Goal: Task Accomplishment & Management: Check status

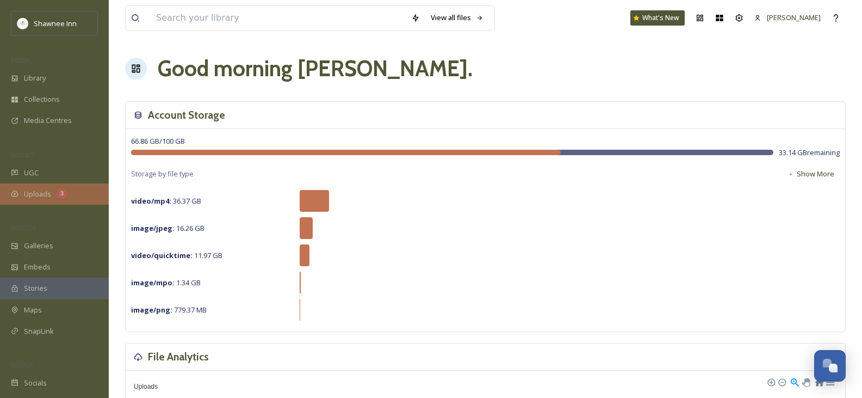
click at [41, 194] on span "Uploads" at bounding box center [37, 194] width 27 height 10
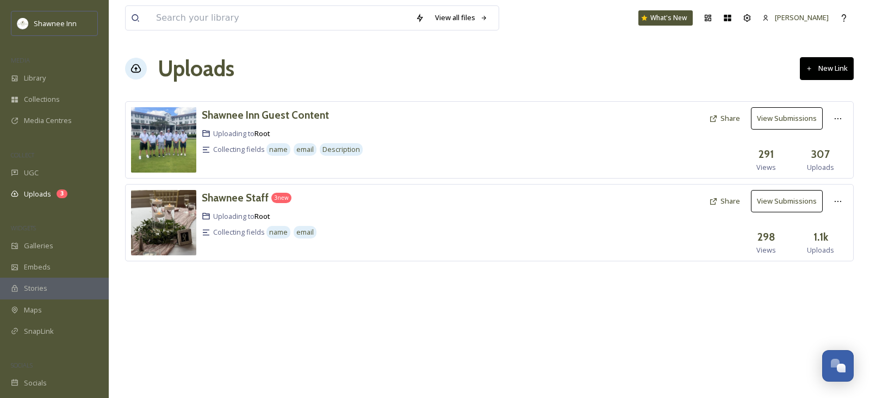
click at [783, 205] on button "View Submissions" at bounding box center [787, 201] width 72 height 22
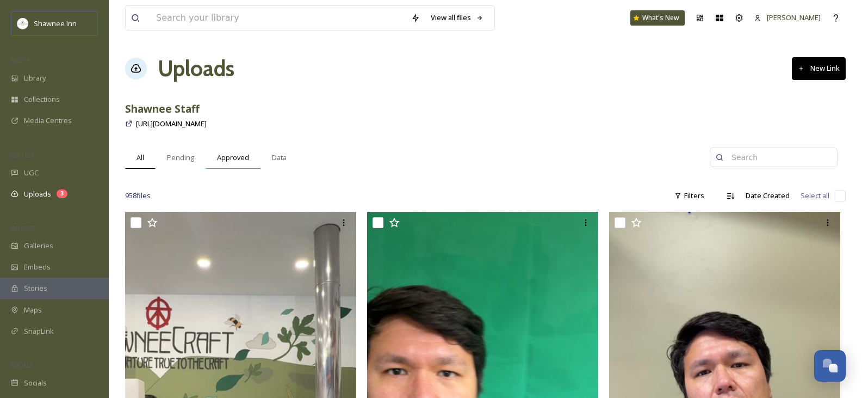
click at [222, 156] on span "Approved" at bounding box center [233, 157] width 32 height 10
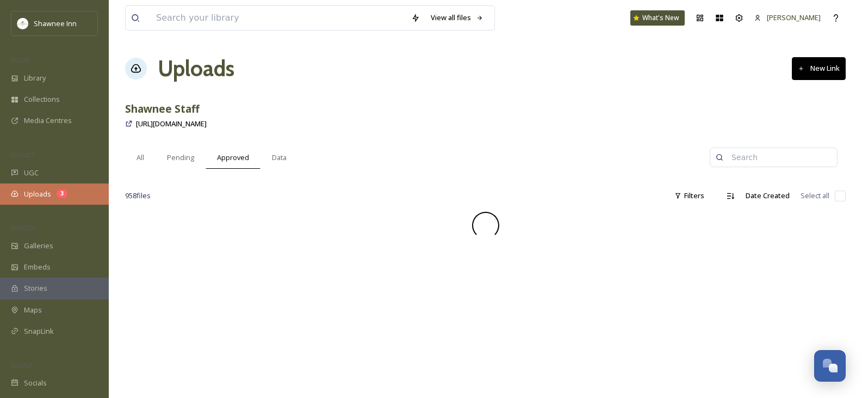
click at [42, 192] on span "Uploads" at bounding box center [37, 194] width 27 height 10
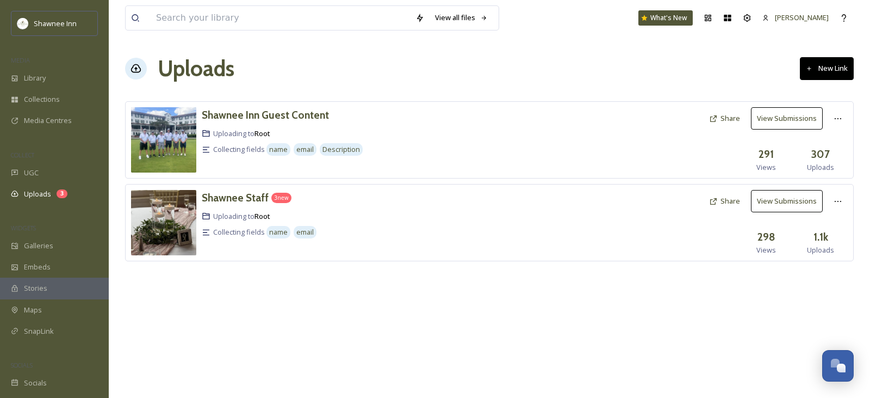
click at [780, 116] on button "View Submissions" at bounding box center [787, 118] width 72 height 22
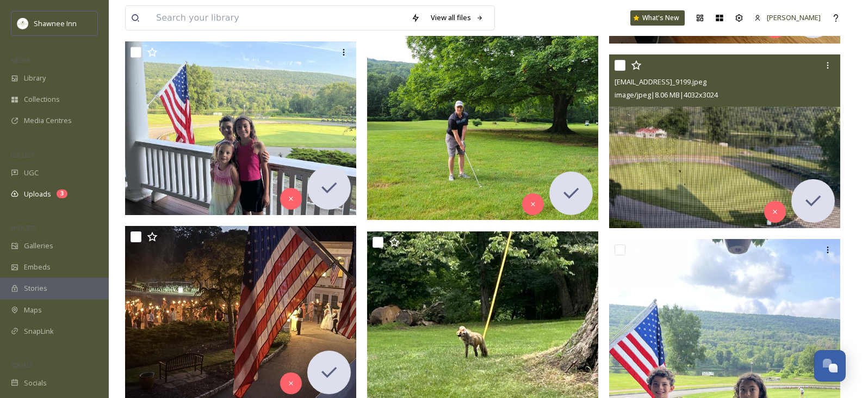
scroll to position [12295, 0]
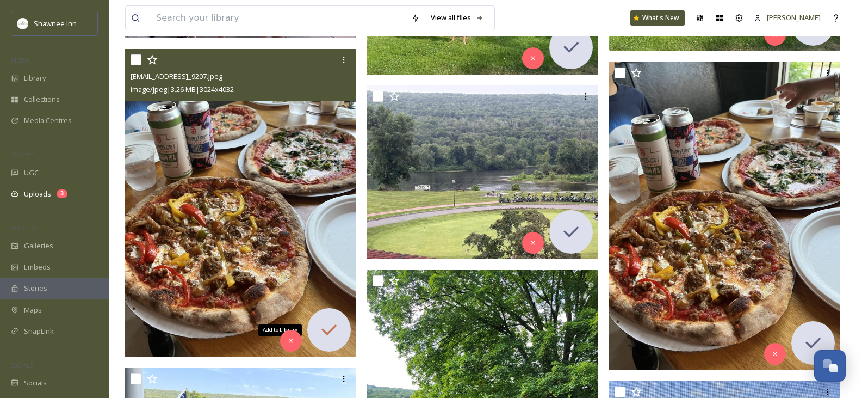
click at [329, 322] on icon at bounding box center [329, 330] width 22 height 22
click at [138, 59] on input "checkbox" at bounding box center [136, 59] width 11 height 11
checkbox input "true"
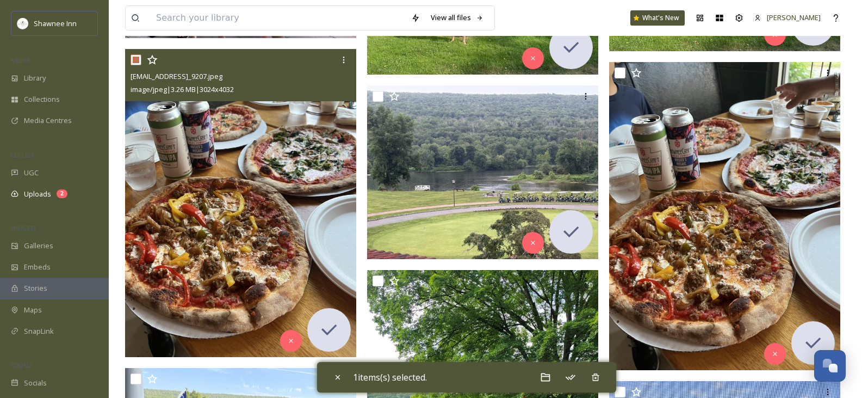
click at [248, 225] on img at bounding box center [240, 203] width 231 height 308
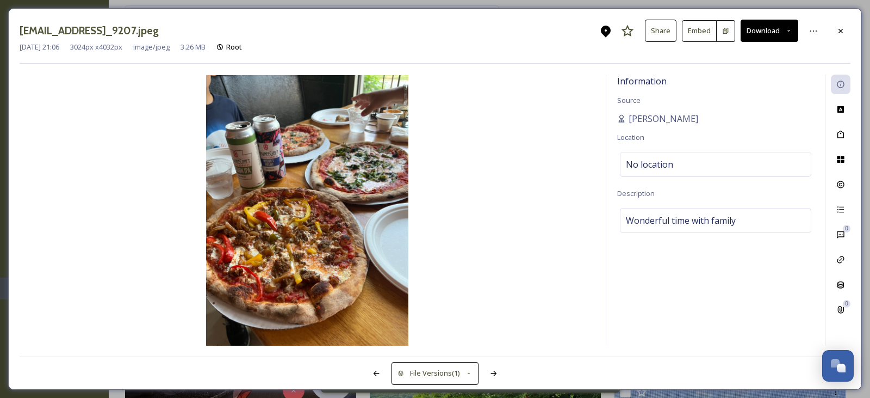
click at [771, 32] on button "Download" at bounding box center [770, 31] width 58 height 22
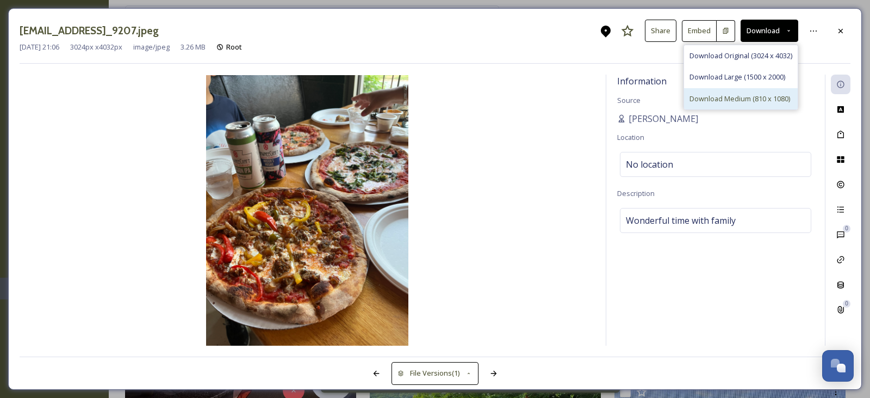
click at [734, 101] on span "Download Medium (810 x 1080)" at bounding box center [740, 99] width 101 height 10
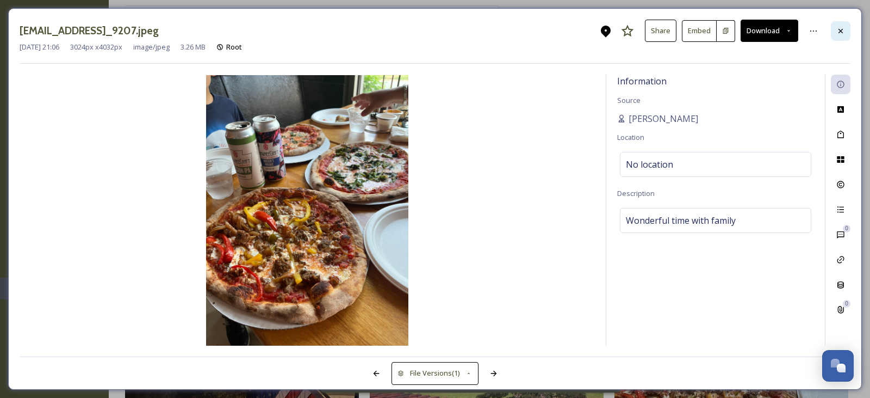
click at [845, 32] on icon at bounding box center [841, 31] width 9 height 9
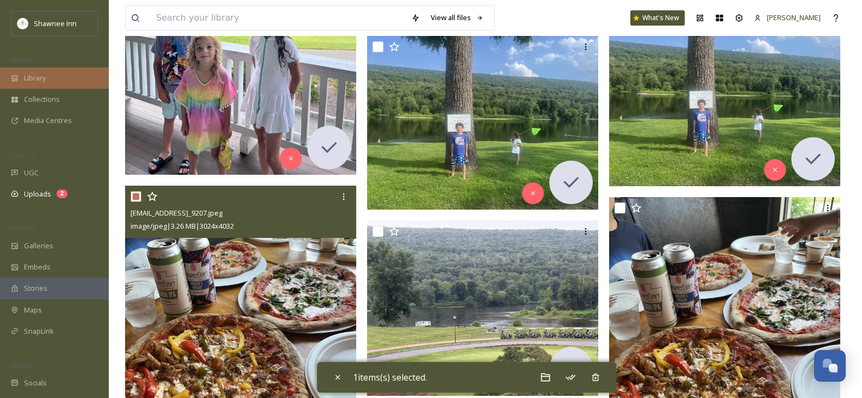
click at [31, 75] on span "Library" at bounding box center [35, 78] width 22 height 10
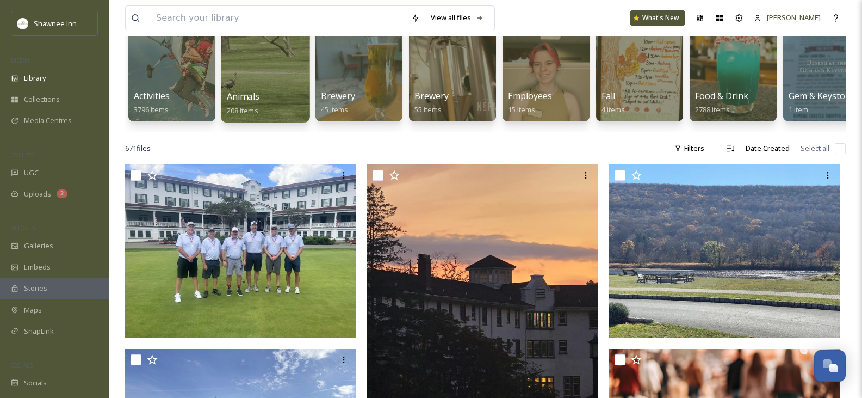
scroll to position [109, 0]
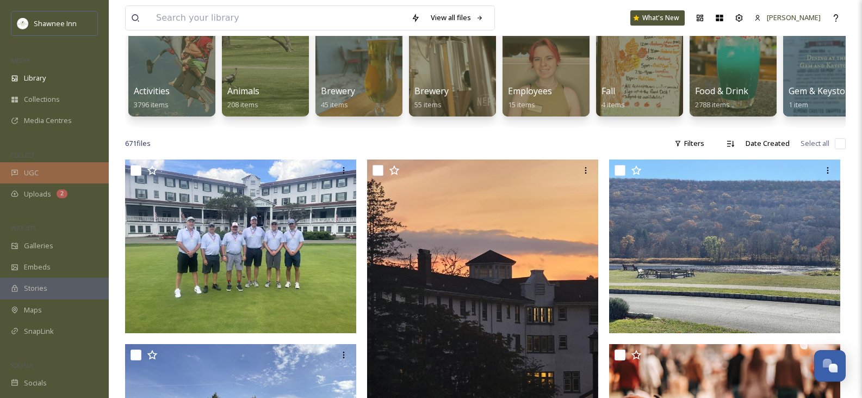
click at [28, 174] on span "UGC" at bounding box center [31, 173] width 15 height 10
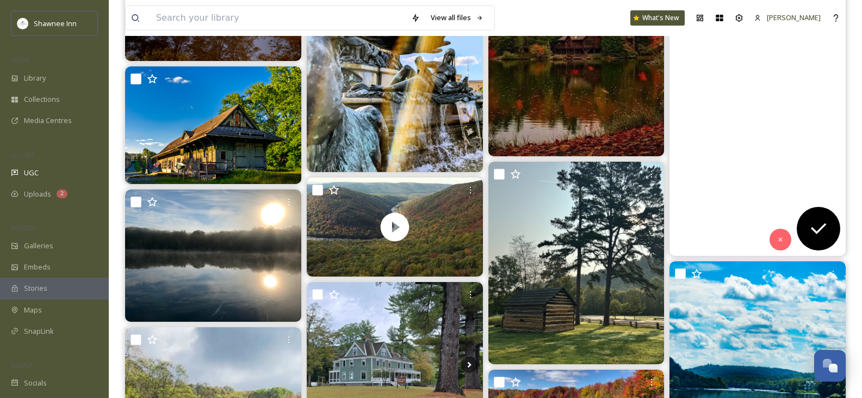
scroll to position [2285, 0]
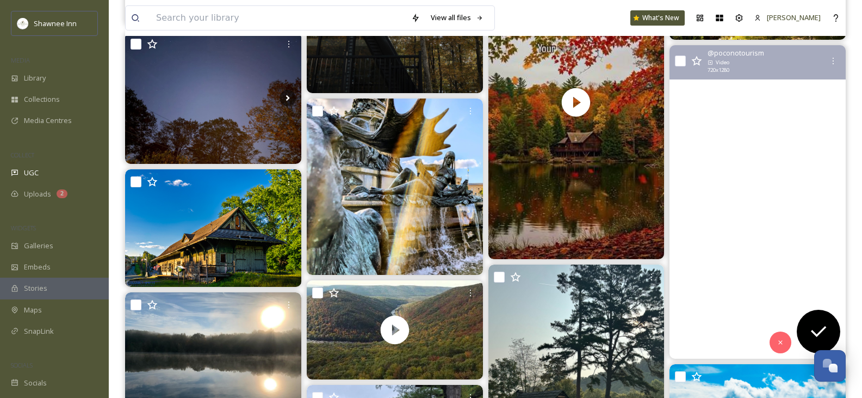
click at [781, 212] on video "Planning your fall getaway to the Pocono Mountains? 🍂\a\aCheck out the latest f…" at bounding box center [758, 201] width 176 height 313
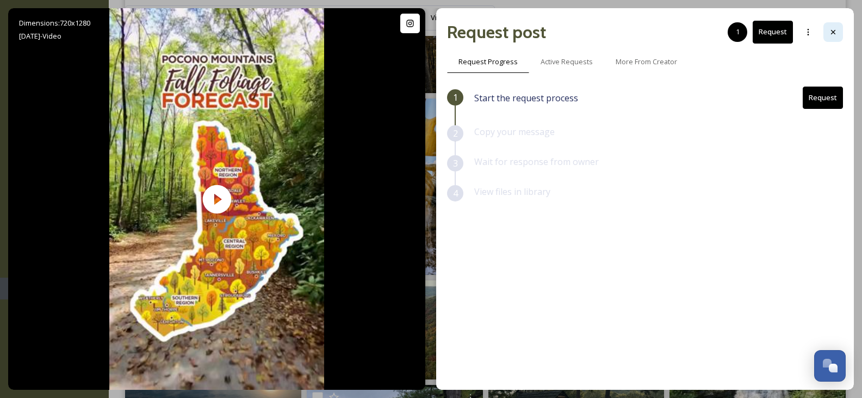
click at [831, 32] on icon at bounding box center [833, 32] width 9 height 9
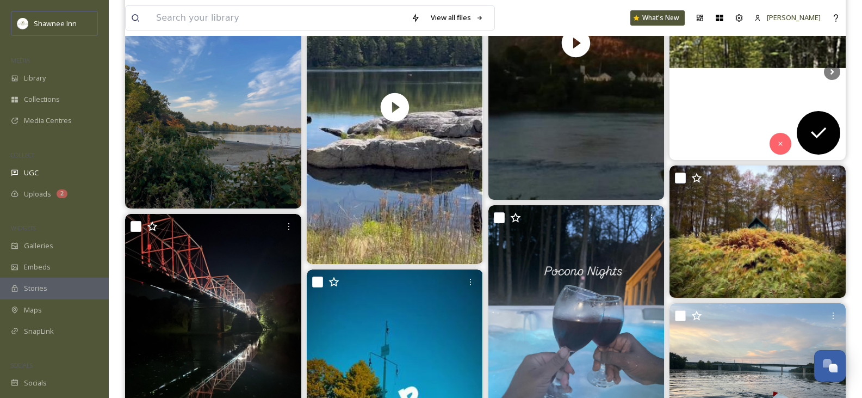
scroll to position [7508, 0]
